Goal: Task Accomplishment & Management: Complete application form

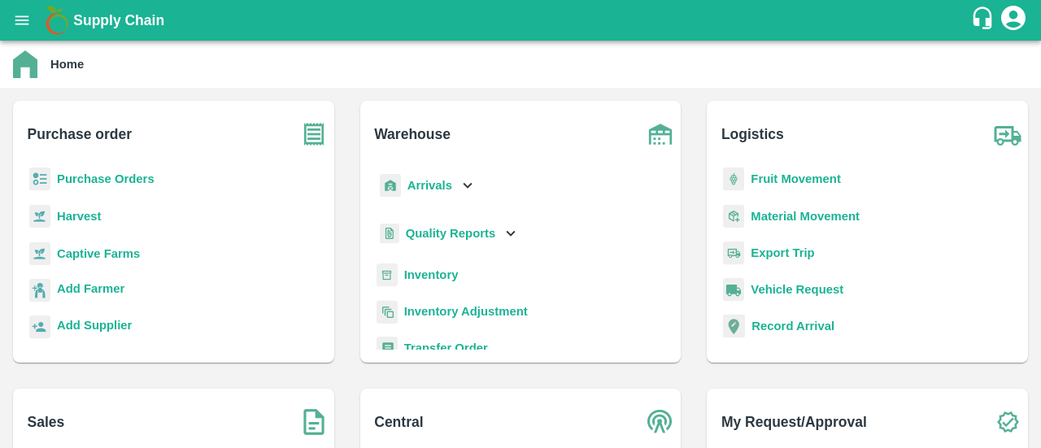
click at [99, 180] on b "Purchase Orders" at bounding box center [106, 178] width 98 height 13
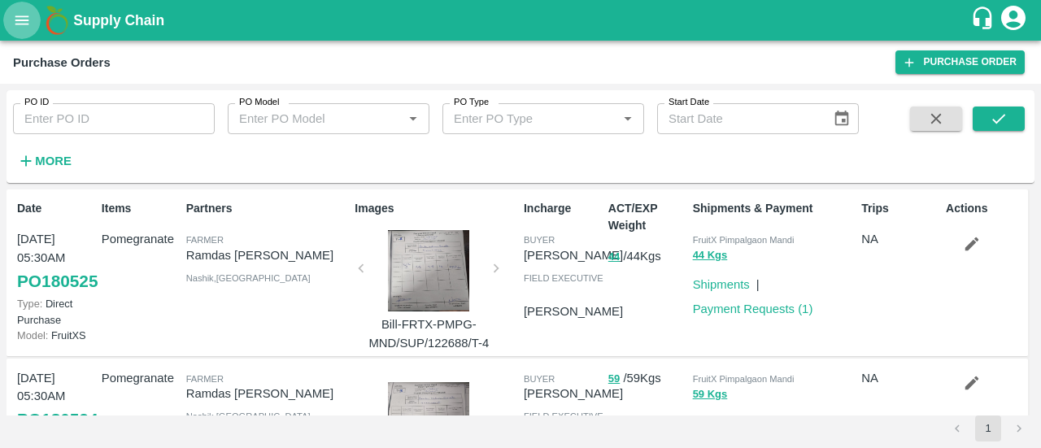
click at [18, 22] on icon "open drawer" at bounding box center [22, 20] width 18 height 18
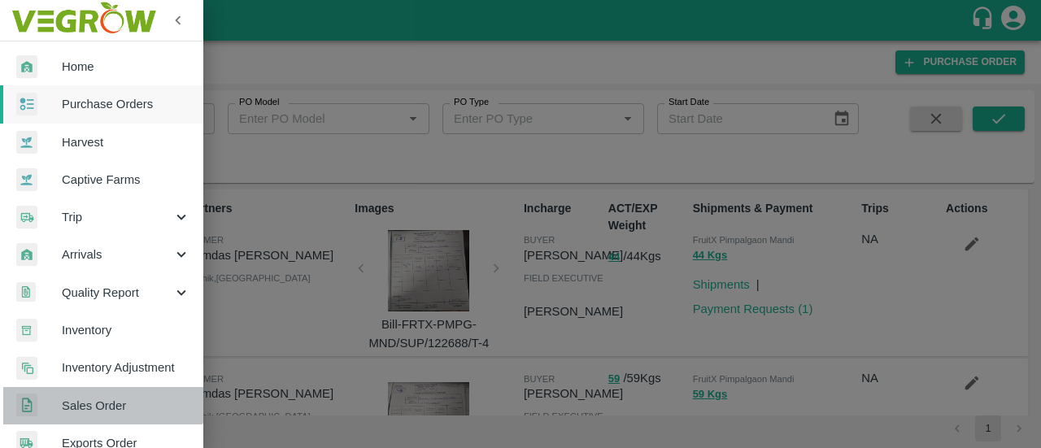
click at [103, 399] on span "Sales Order" at bounding box center [126, 406] width 129 height 18
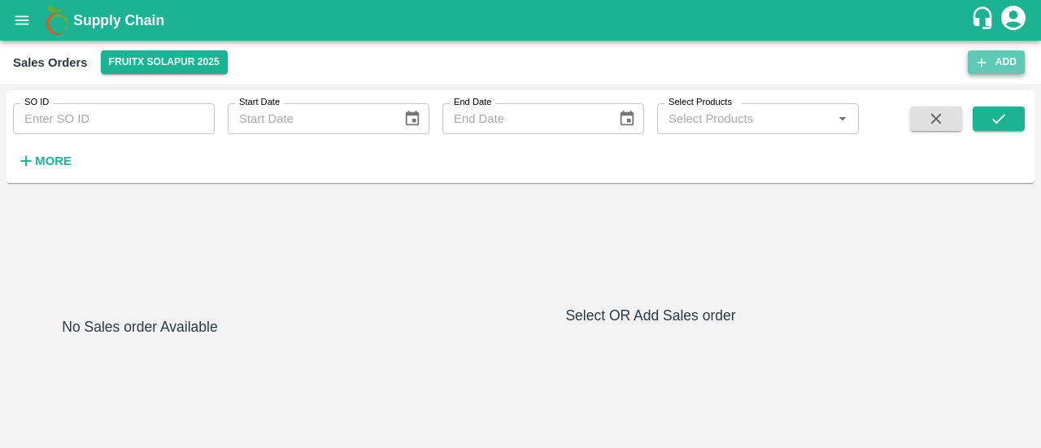
click at [1013, 58] on button "Add" at bounding box center [996, 62] width 57 height 24
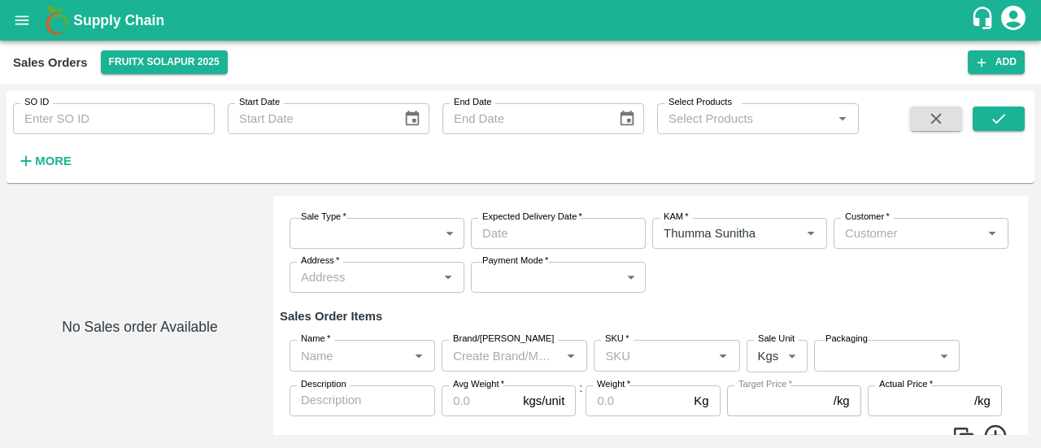
scroll to position [76, 0]
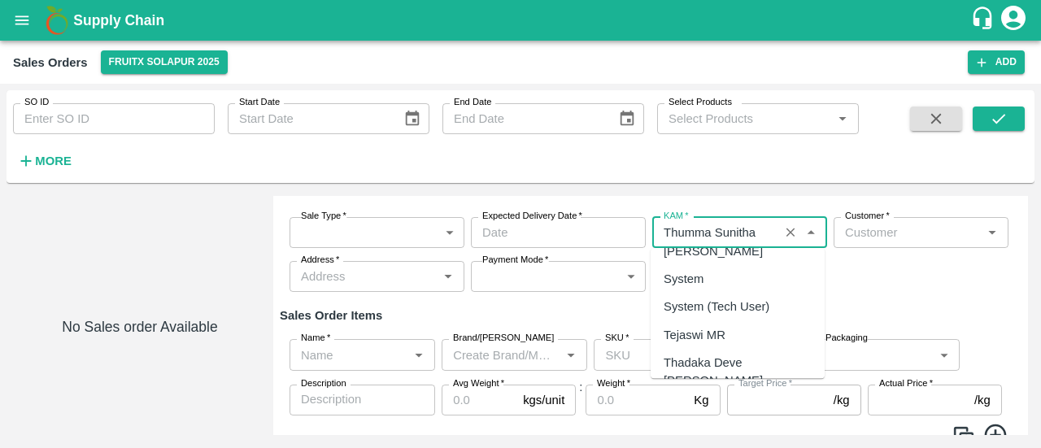
click at [765, 234] on input "KAM   *" at bounding box center [715, 232] width 117 height 21
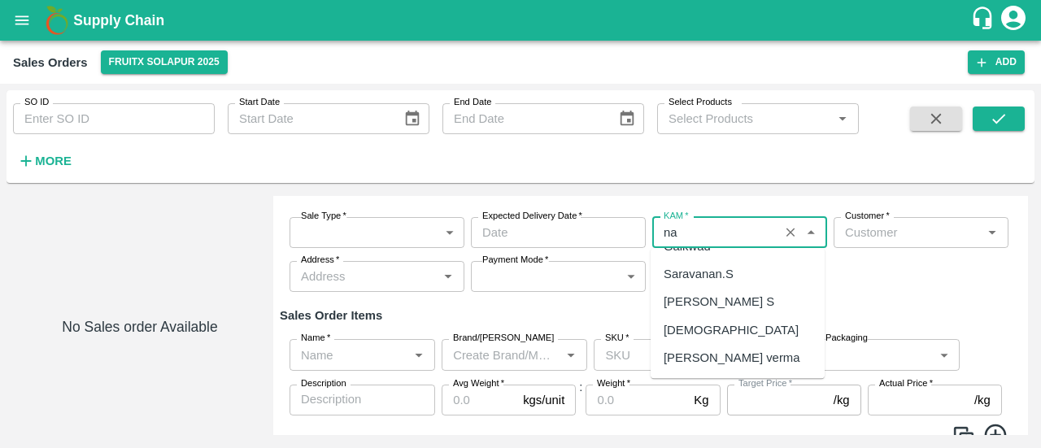
scroll to position [0, 0]
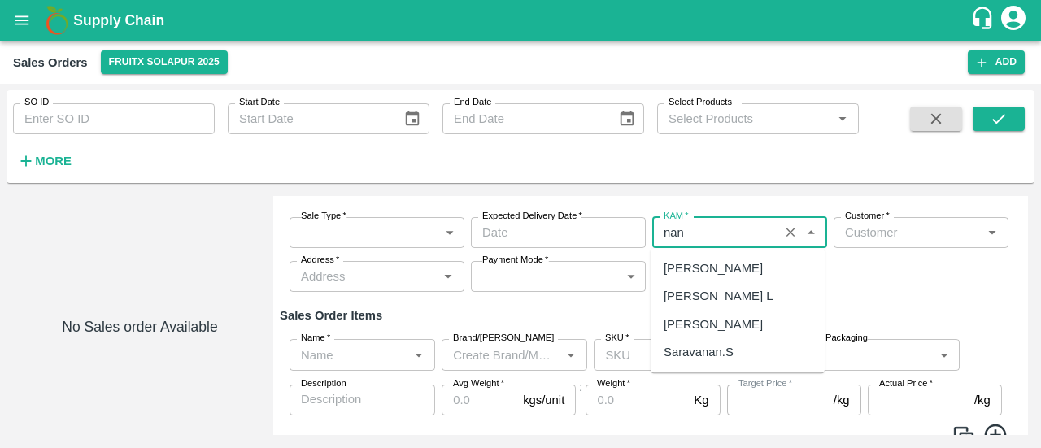
click at [733, 301] on div "[PERSON_NAME] L" at bounding box center [718, 297] width 109 height 18
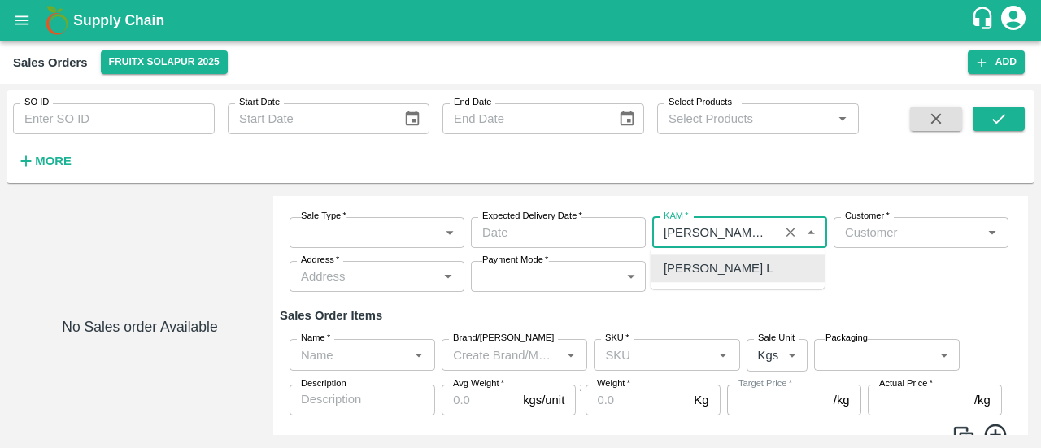
type input "[PERSON_NAME] L"
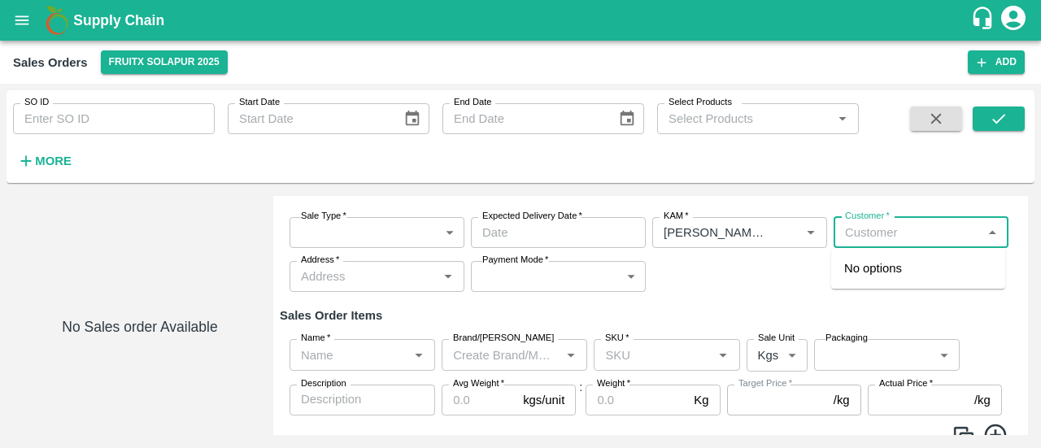
click at [898, 238] on input "Customer   *" at bounding box center [908, 232] width 138 height 21
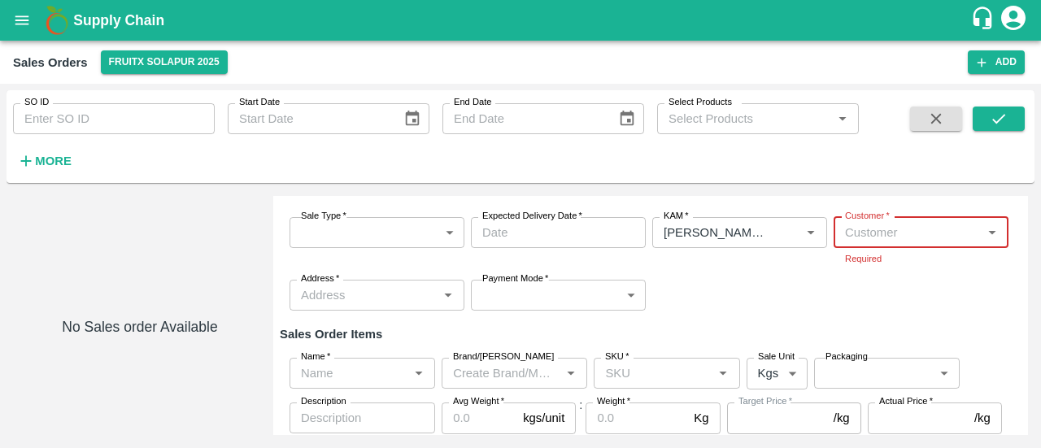
type input "w"
type input "ees"
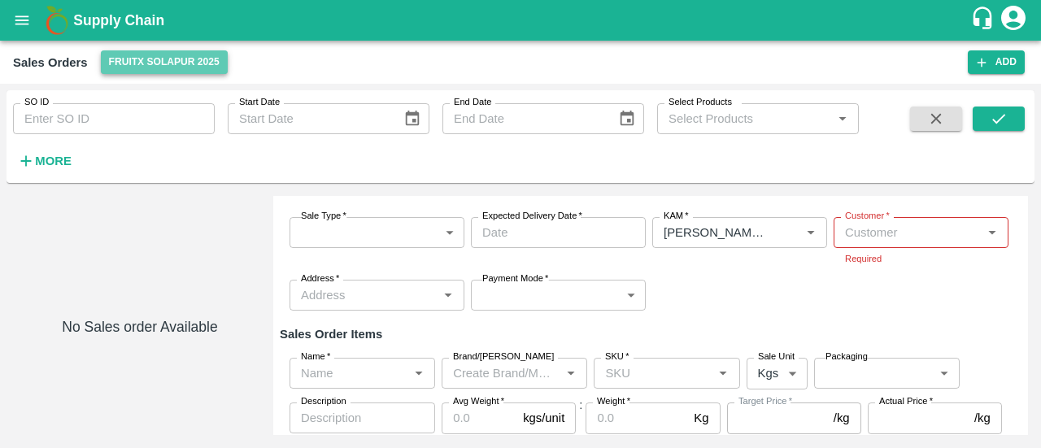
click at [199, 61] on button "FruitX Solapur 2025" at bounding box center [164, 62] width 127 height 24
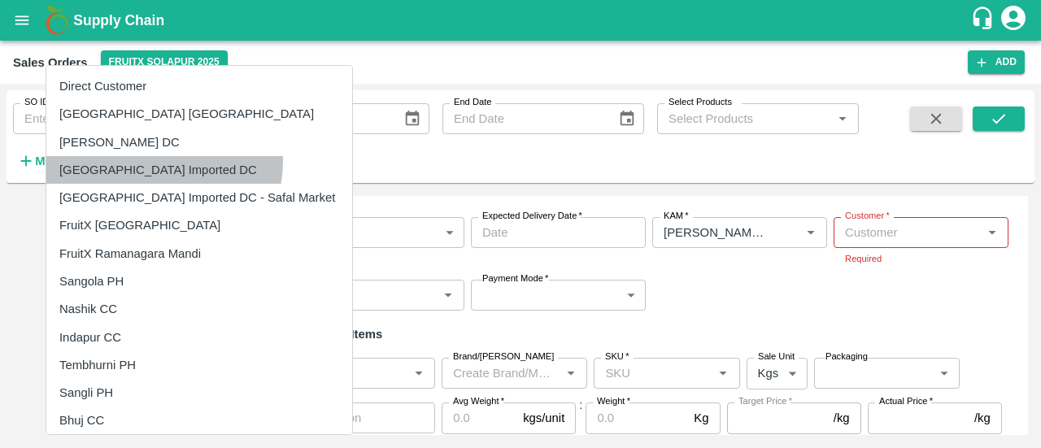
click at [149, 161] on li "[GEOGRAPHIC_DATA] Imported DC" at bounding box center [199, 170] width 306 height 28
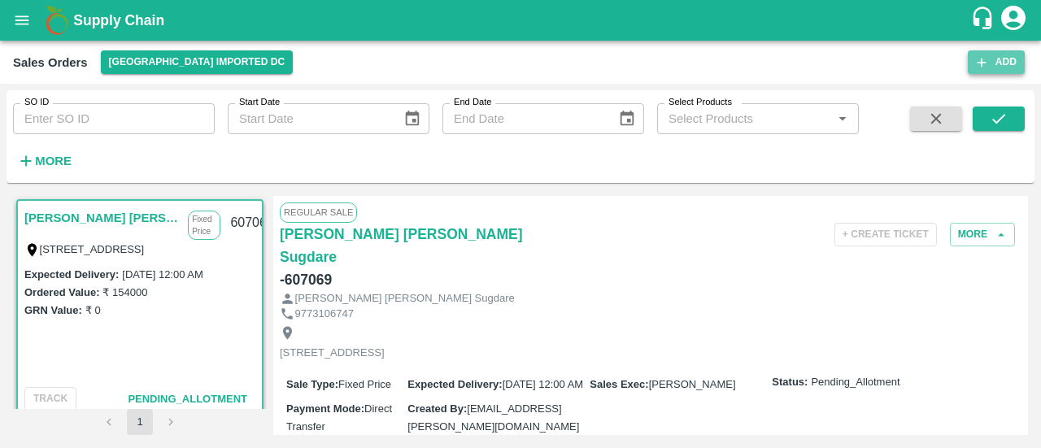
click at [988, 59] on icon "button" at bounding box center [982, 62] width 15 height 15
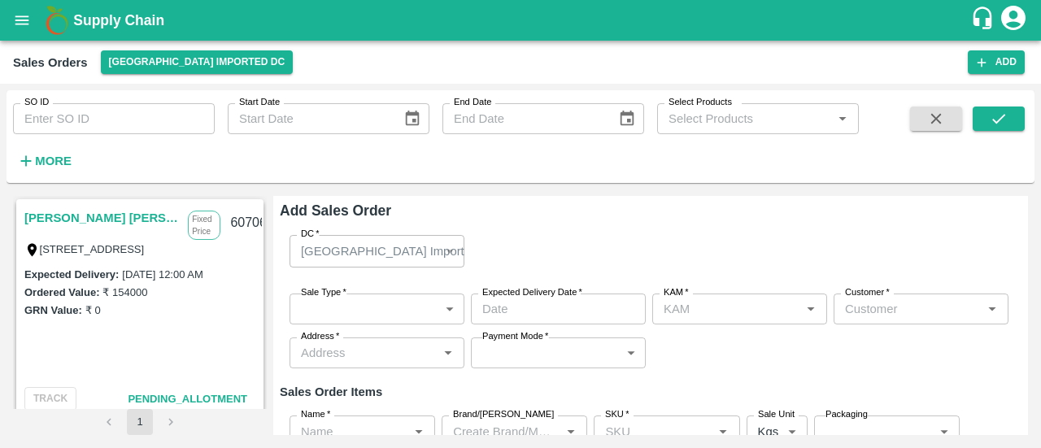
type input "Thumma Sunitha"
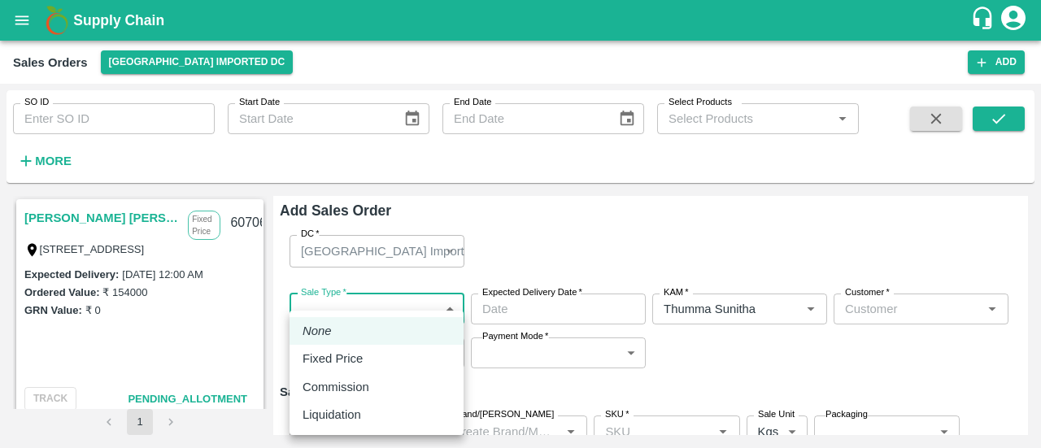
click at [410, 299] on body "Supply Chain Sales Orders [GEOGRAPHIC_DATA] Imported [GEOGRAPHIC_DATA] Add SO I…" at bounding box center [520, 224] width 1041 height 448
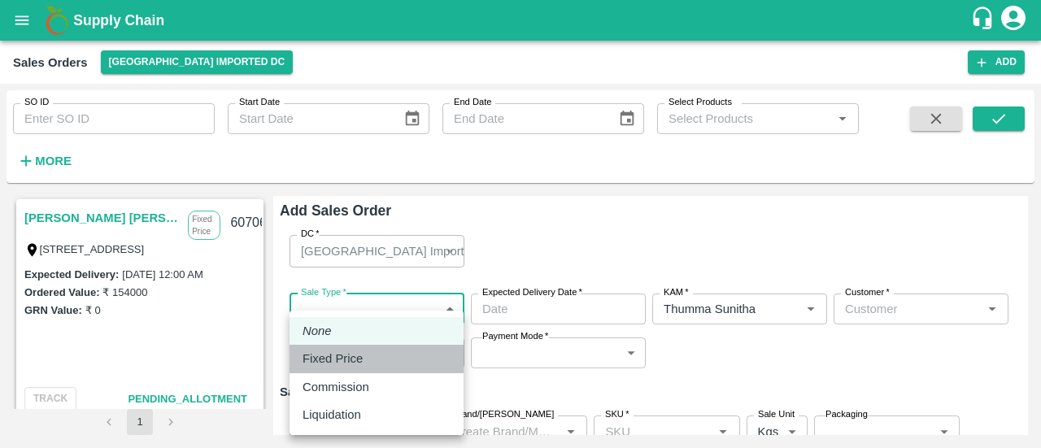
click at [361, 349] on li "Fixed Price" at bounding box center [377, 359] width 174 height 28
type input "1"
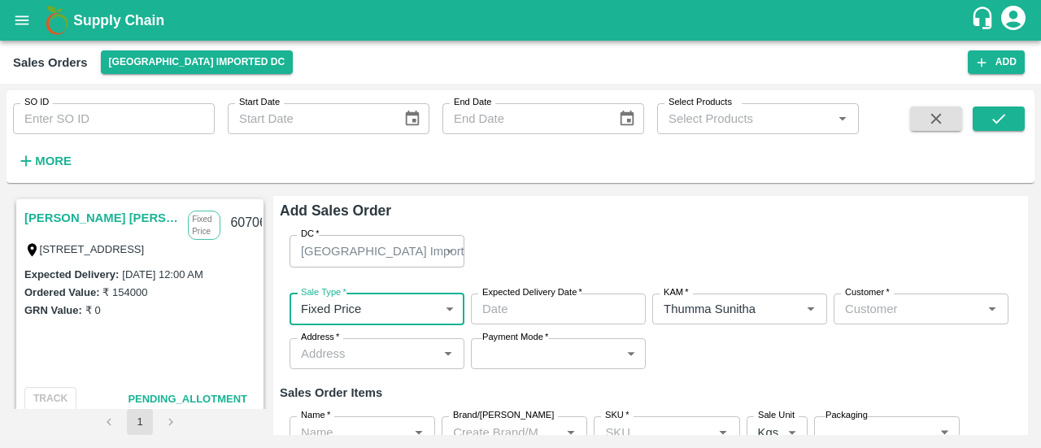
type input "DD/MM/YYYY hh:mm aa"
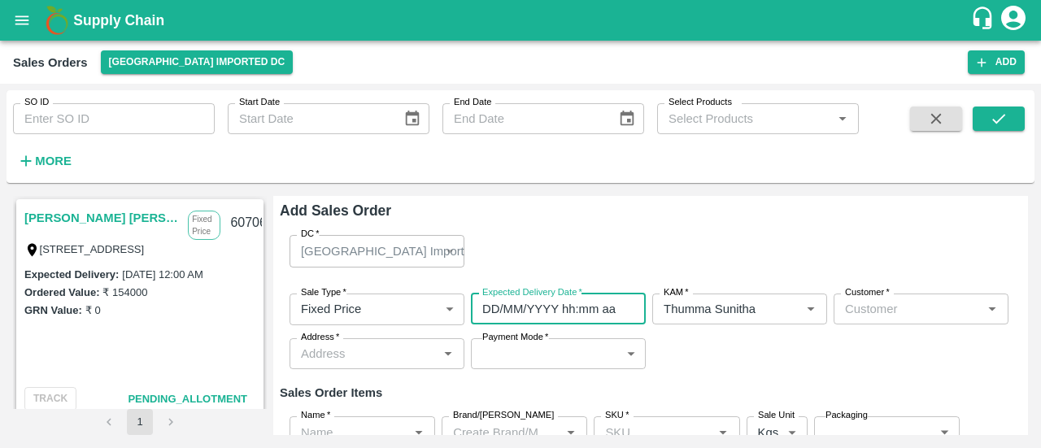
click at [529, 312] on input "DD/MM/YYYY hh:mm aa" at bounding box center [553, 309] width 164 height 31
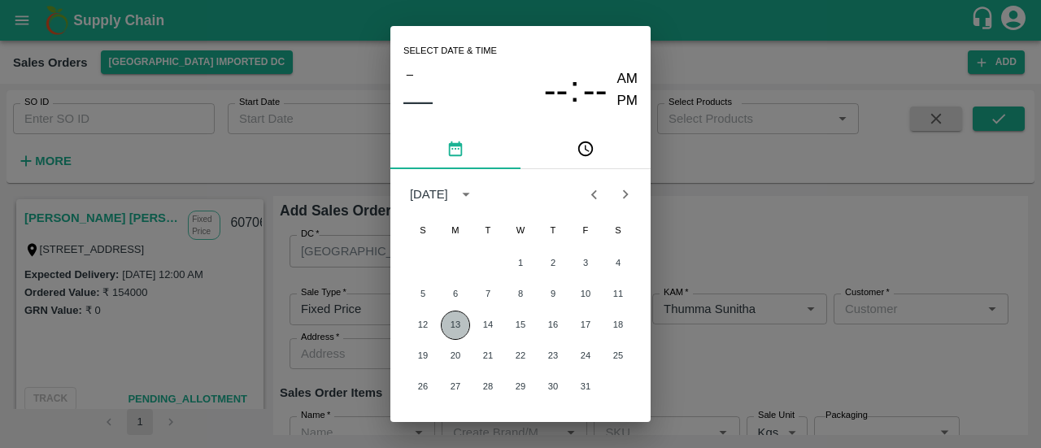
click at [447, 315] on button "13" at bounding box center [455, 325] width 29 height 29
type input "[DATE] 12:00 AM"
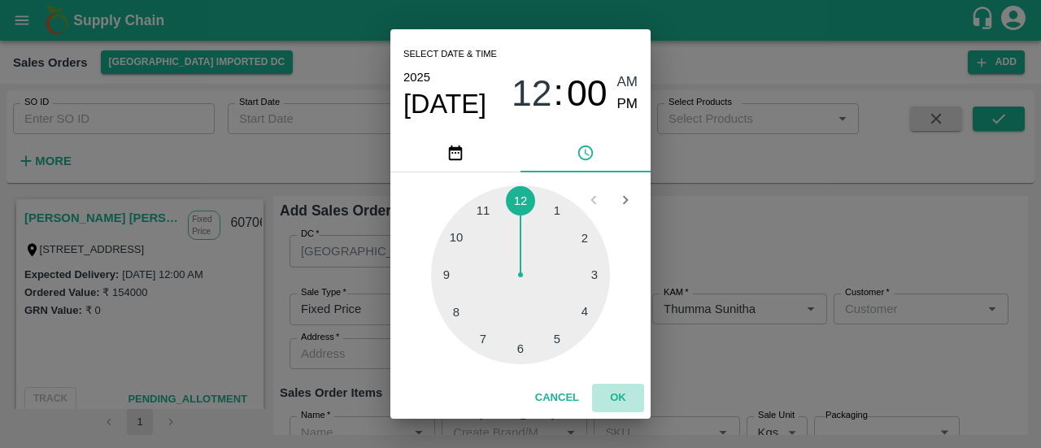
click at [615, 392] on button "OK" at bounding box center [618, 398] width 52 height 28
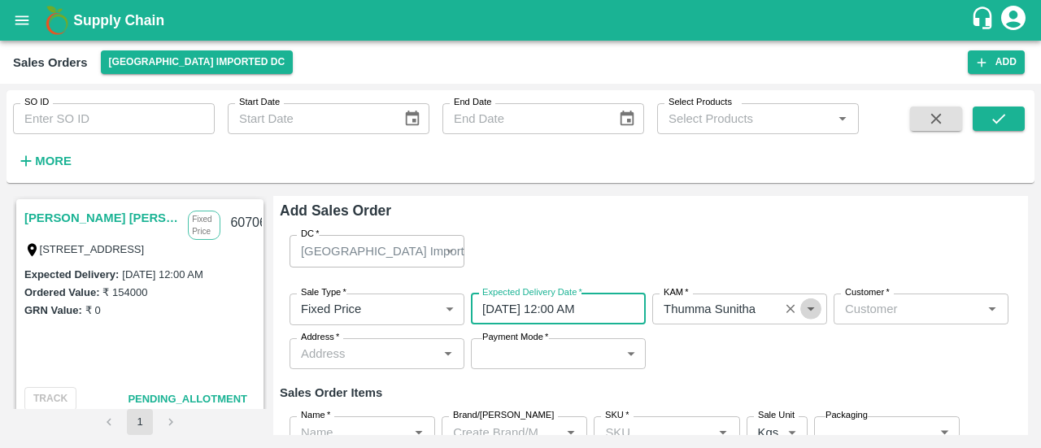
click at [805, 315] on icon "Open" at bounding box center [811, 309] width 18 height 18
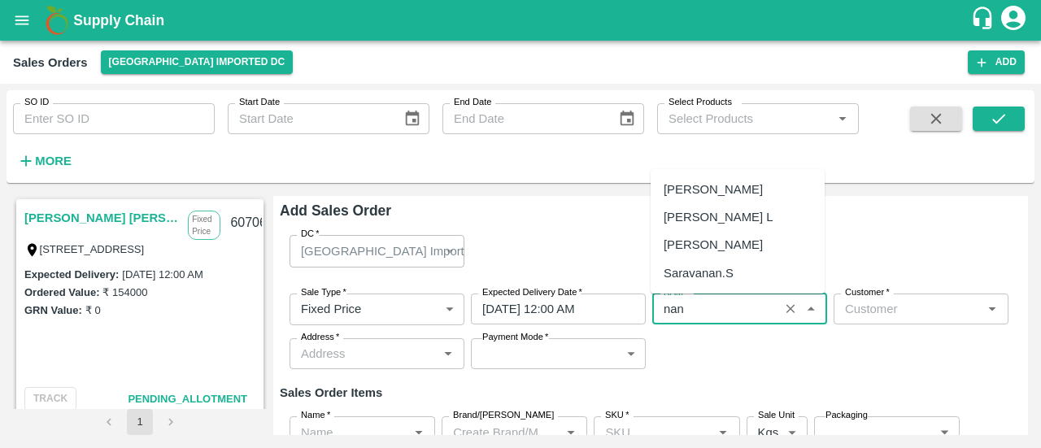
click at [735, 213] on div "[PERSON_NAME] L" at bounding box center [718, 217] width 109 height 18
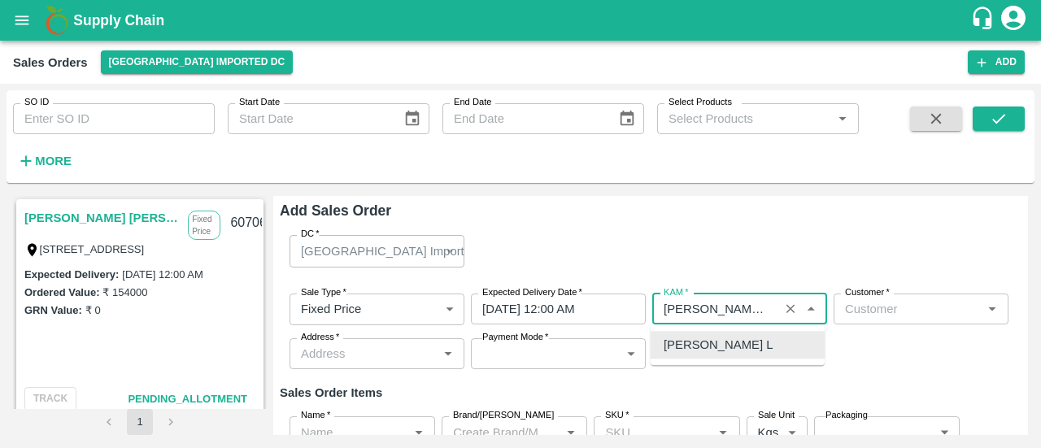
type input "[PERSON_NAME] L"
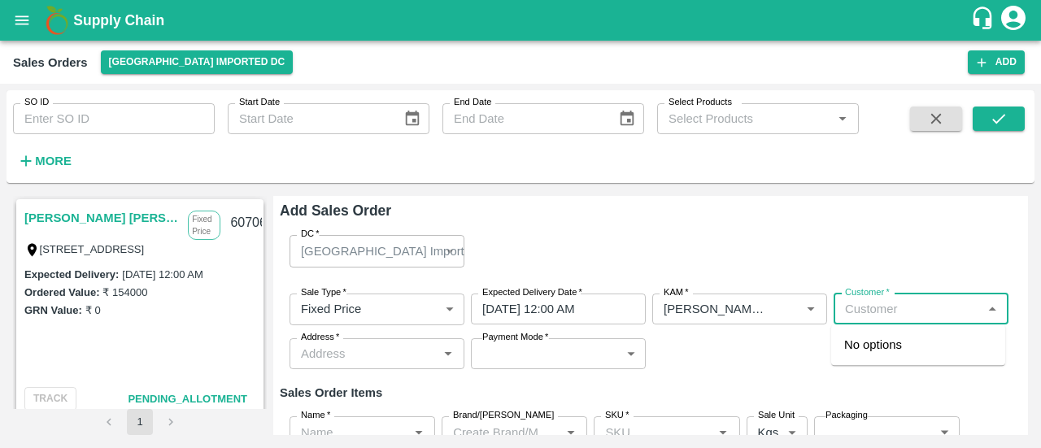
click at [852, 301] on input "Customer   *" at bounding box center [908, 309] width 138 height 21
type input "eesh"
